Goal: Information Seeking & Learning: Learn about a topic

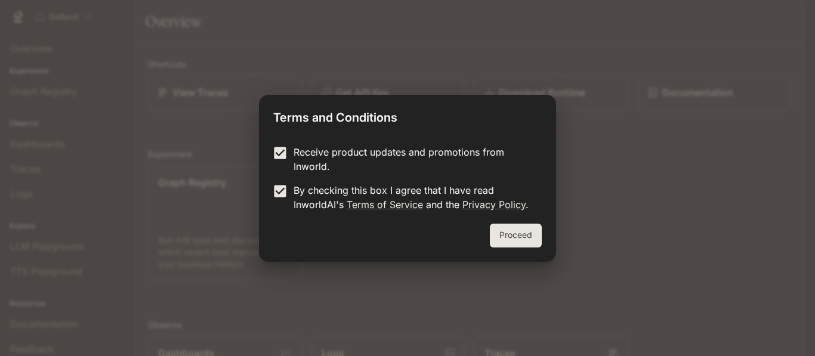
click at [504, 237] on button "Proceed" at bounding box center [516, 236] width 52 height 24
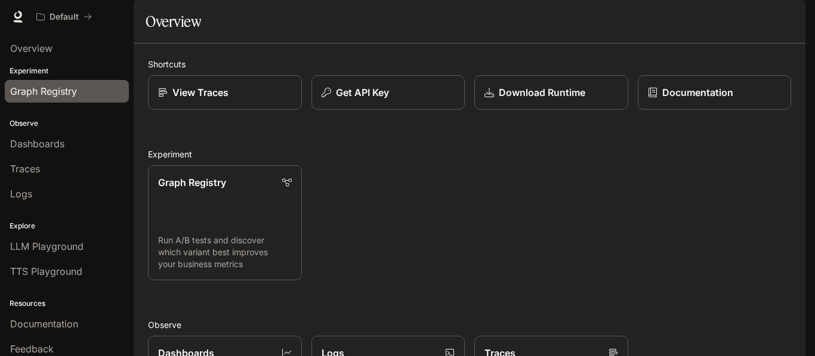
click at [94, 100] on link "Graph Registry" at bounding box center [67, 91] width 124 height 23
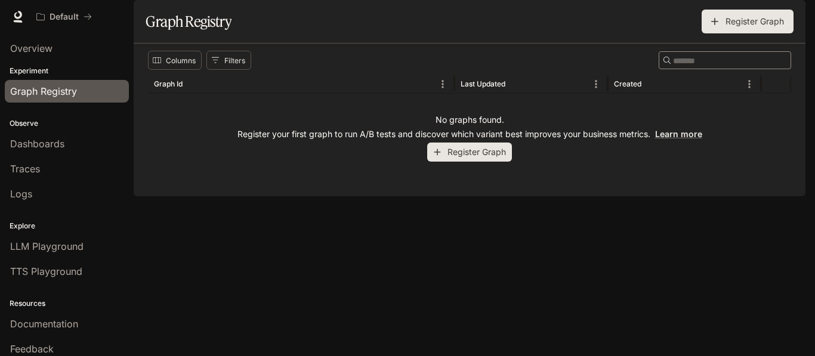
click at [780, 20] on div "button" at bounding box center [788, 16] width 17 height 17
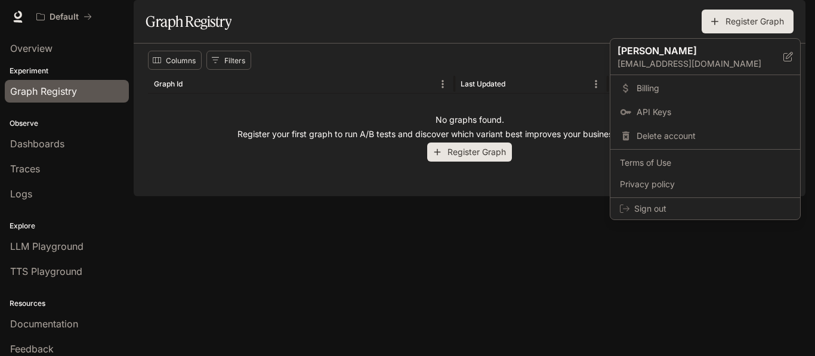
click at [781, 20] on div at bounding box center [407, 178] width 815 height 356
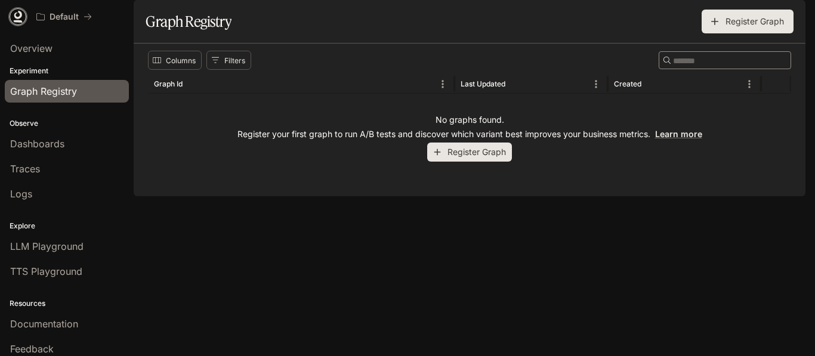
click at [18, 22] on icon at bounding box center [18, 21] width 9 height 2
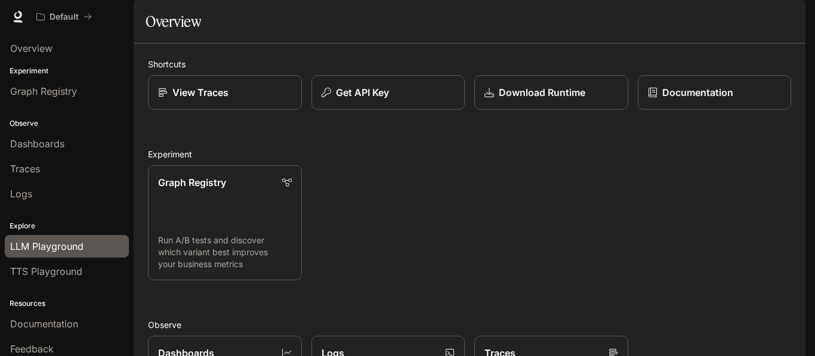
click at [42, 252] on span "LLM Playground" at bounding box center [46, 246] width 73 height 14
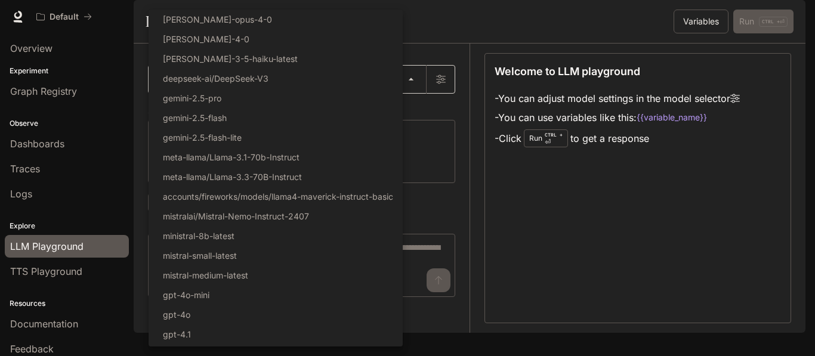
click at [357, 110] on body "Skip to main content Default Documentation Documentation Portal Overview Experi…" at bounding box center [407, 178] width 815 height 356
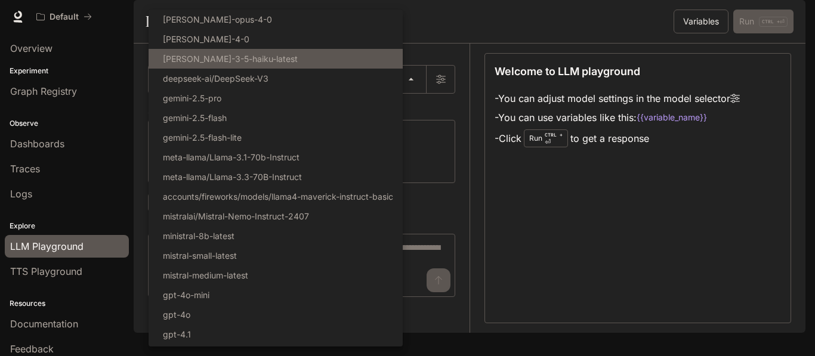
click at [298, 60] on li "[PERSON_NAME]-3-5-haiku-latest" at bounding box center [276, 59] width 254 height 20
type input "**********"
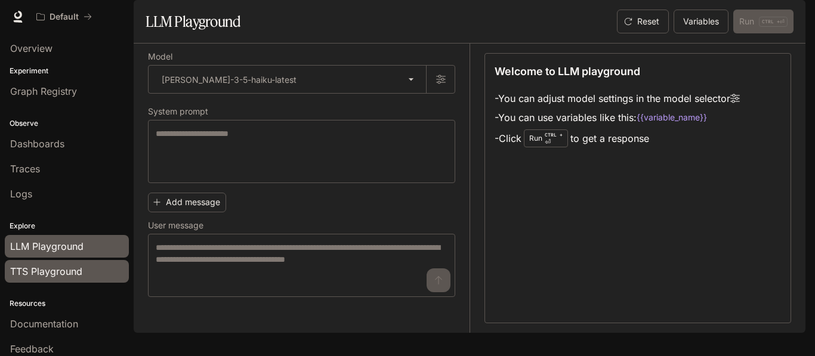
click at [47, 269] on span "TTS Playground" at bounding box center [46, 271] width 72 height 14
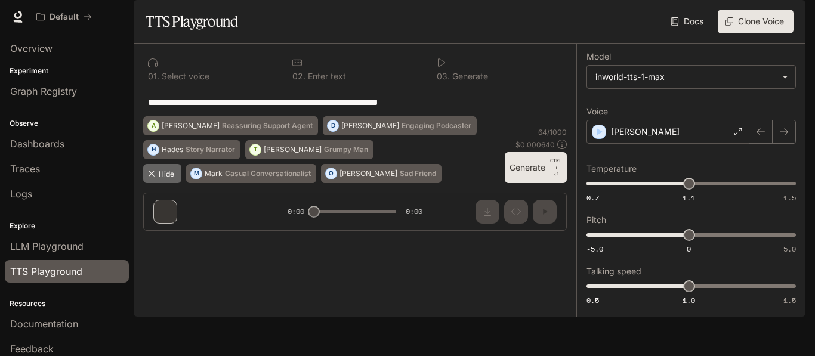
click at [149, 178] on icon "button" at bounding box center [152, 174] width 10 height 10
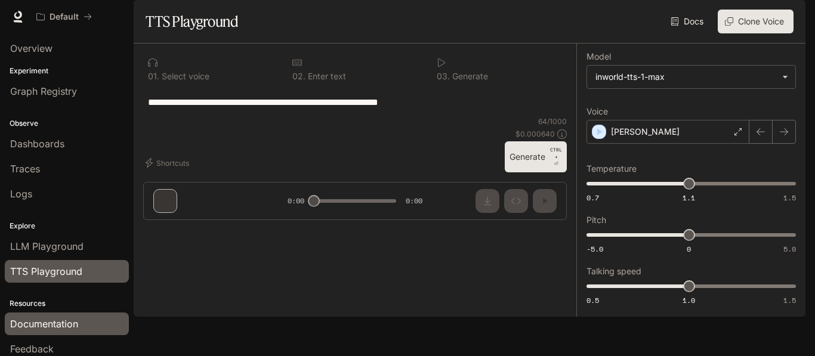
click at [31, 334] on link "Documentation" at bounding box center [67, 324] width 124 height 23
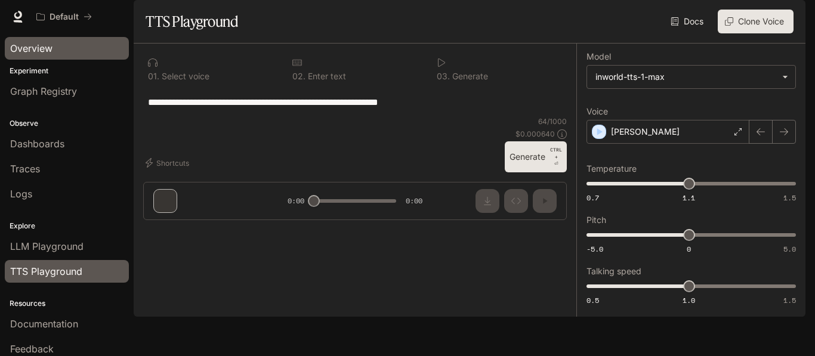
click at [55, 47] on div "Overview" at bounding box center [66, 48] width 113 height 14
